Goal: Information Seeking & Learning: Learn about a topic

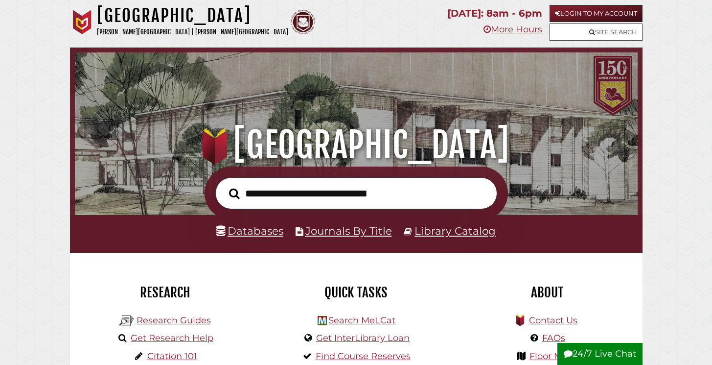
scroll to position [186, 558]
click at [261, 230] on link "Databases" at bounding box center [249, 230] width 67 height 13
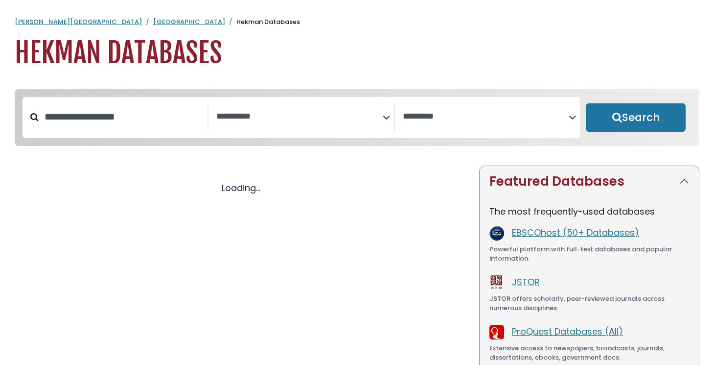
select select "Database Subject Filter"
select select "Database Vendors Filter"
select select "Database Subject Filter"
select select "Database Vendors Filter"
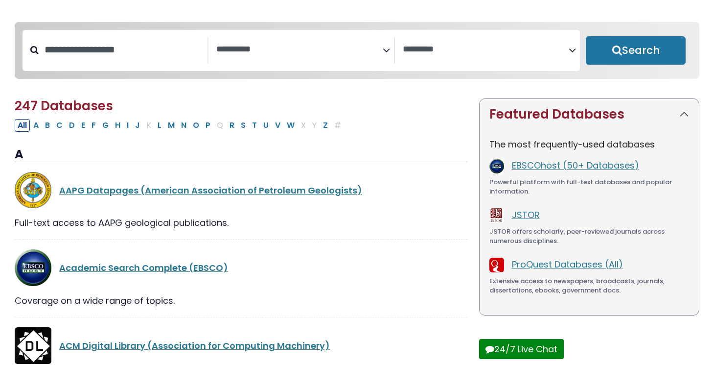
scroll to position [71, 0]
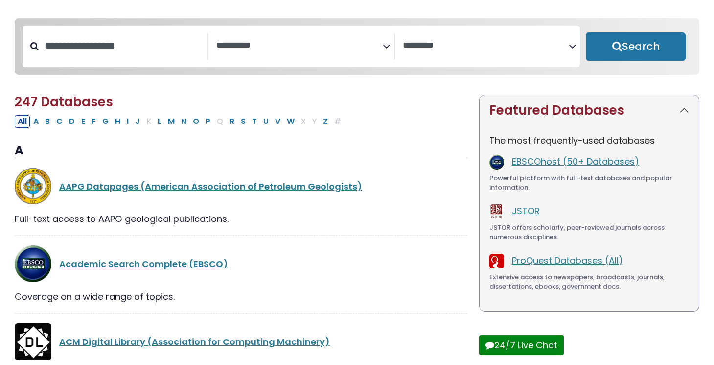
click at [275, 47] on textarea "Search" at bounding box center [299, 46] width 166 height 10
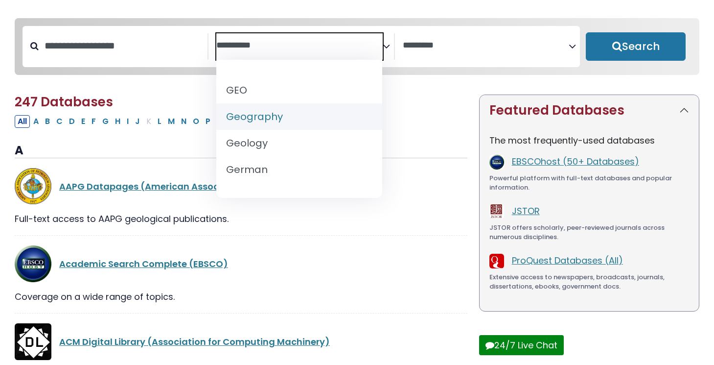
scroll to position [485, 0]
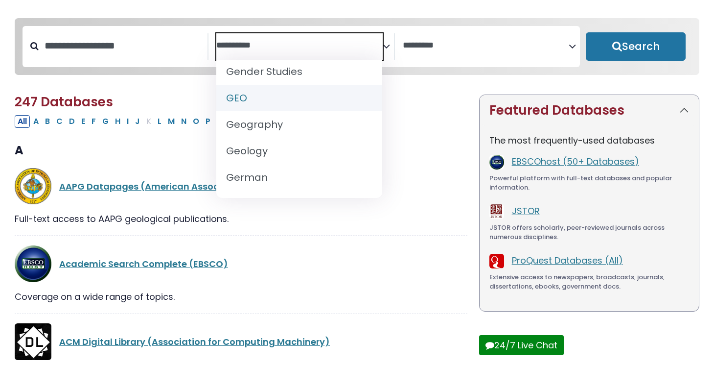
select select "*****"
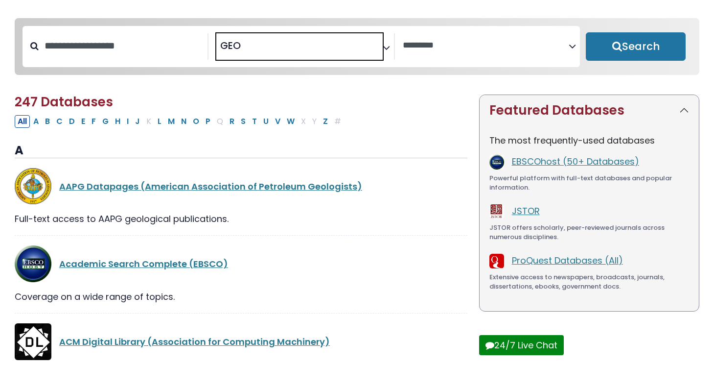
click at [597, 63] on div "Clear Filters Search" at bounding box center [636, 46] width 112 height 41
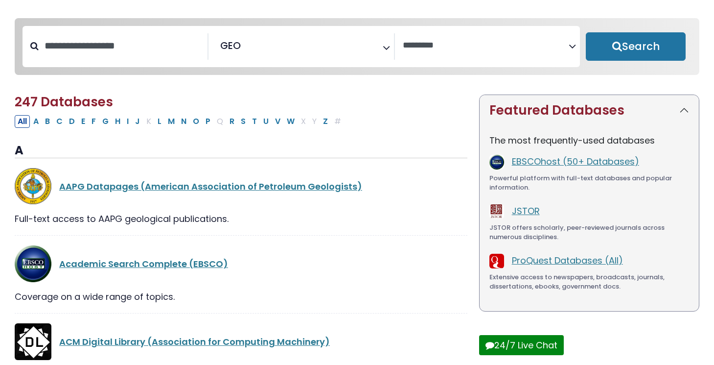
click at [597, 63] on div "Clear Filters Search" at bounding box center [636, 46] width 112 height 41
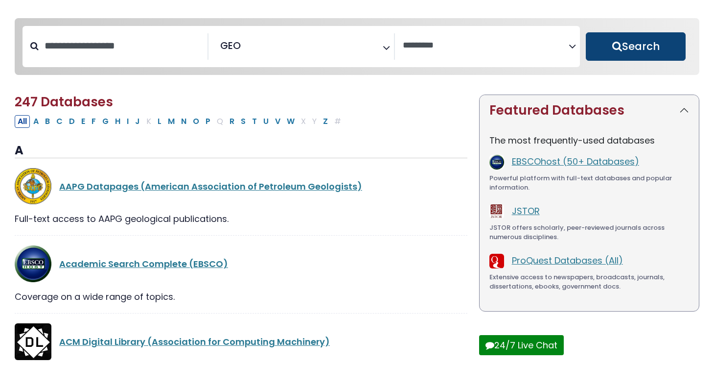
click at [598, 54] on button "Search" at bounding box center [636, 46] width 100 height 28
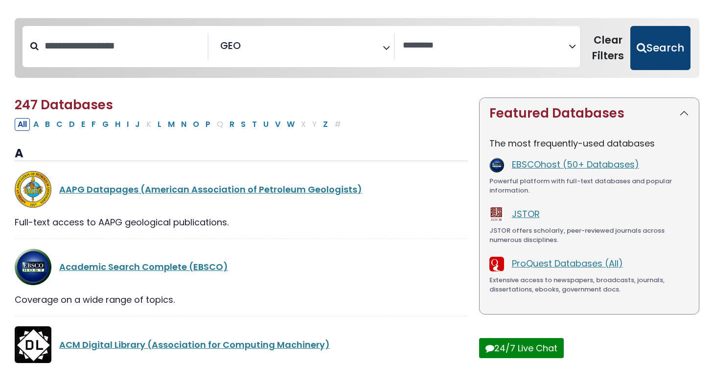
select select "Database Vendors Filter"
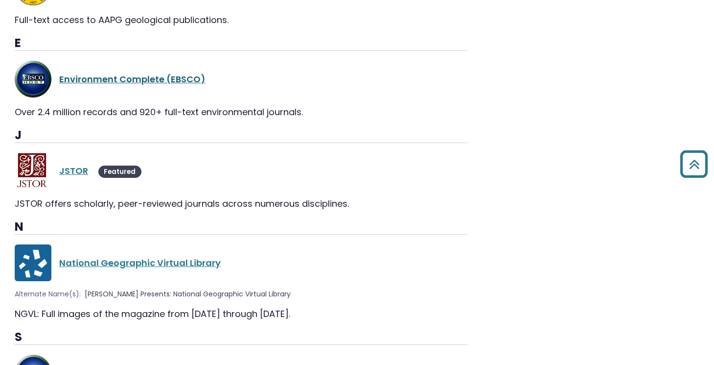
scroll to position [760, 0]
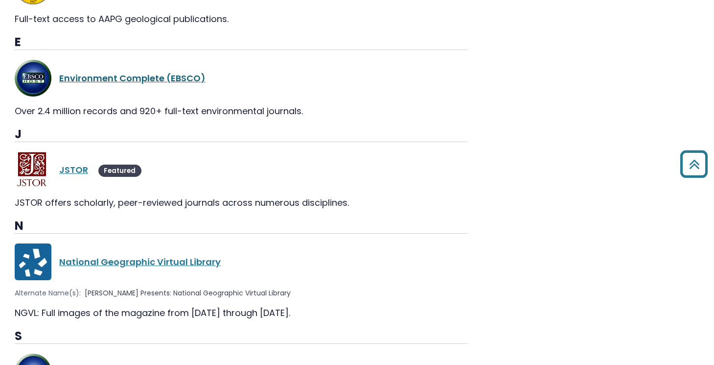
click at [141, 80] on link "Environment Complete (EBSCO)" at bounding box center [132, 78] width 146 height 12
